Goal: Subscribe to service/newsletter

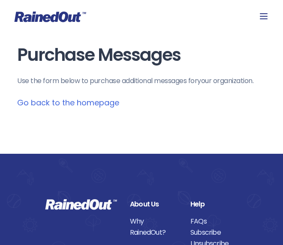
click at [264, 15] on icon at bounding box center [264, 16] width 10 height 10
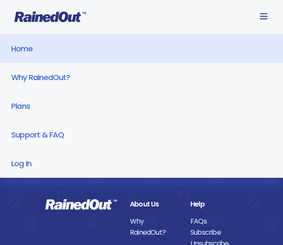
click at [39, 50] on link "Home" at bounding box center [141, 48] width 283 height 29
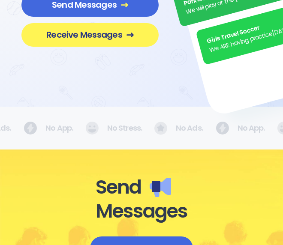
scroll to position [172, 0]
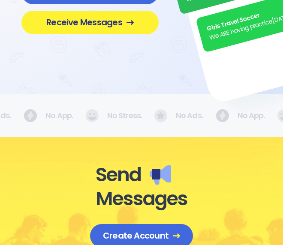
click at [97, 28] on span "Receive Messages" at bounding box center [90, 22] width 112 height 11
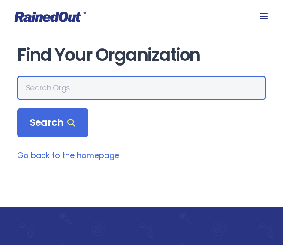
click at [82, 88] on input "text" at bounding box center [141, 88] width 249 height 24
type input "special olympics [US_STATE]"
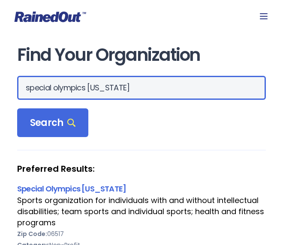
scroll to position [86, 0]
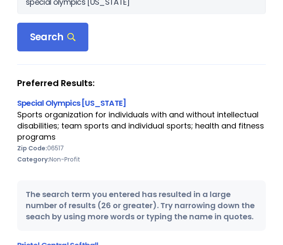
click at [104, 104] on link "Special Olympics [US_STATE]" at bounding box center [71, 103] width 109 height 11
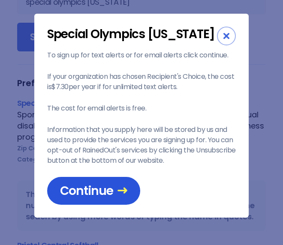
click at [112, 192] on span "Continue" at bounding box center [93, 191] width 67 height 15
